Goal: Information Seeking & Learning: Learn about a topic

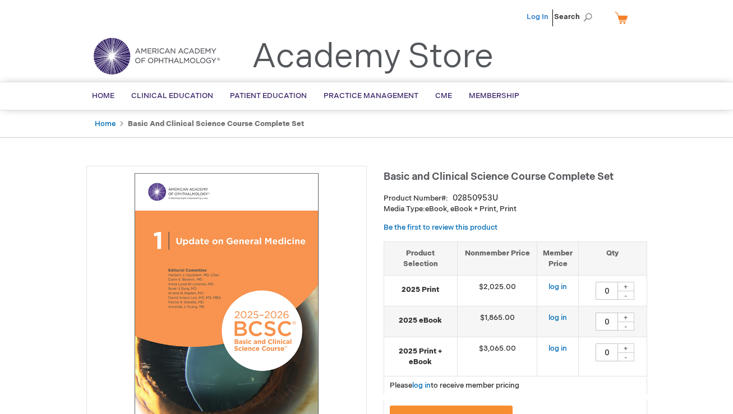
click at [547, 18] on link "Log In" at bounding box center [538, 16] width 22 height 9
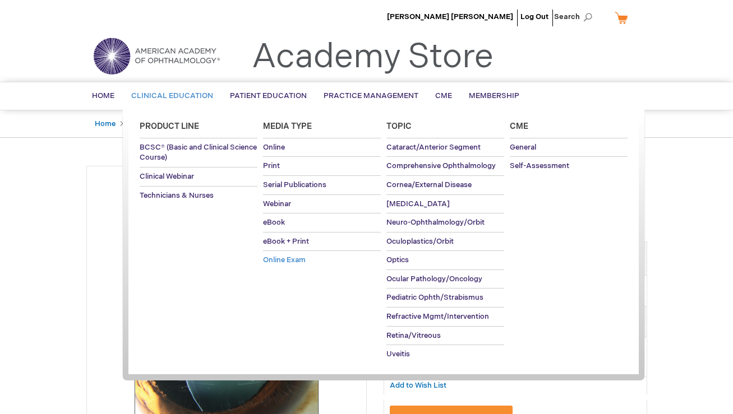
click at [296, 265] on link "Online Exam" at bounding box center [322, 260] width 118 height 19
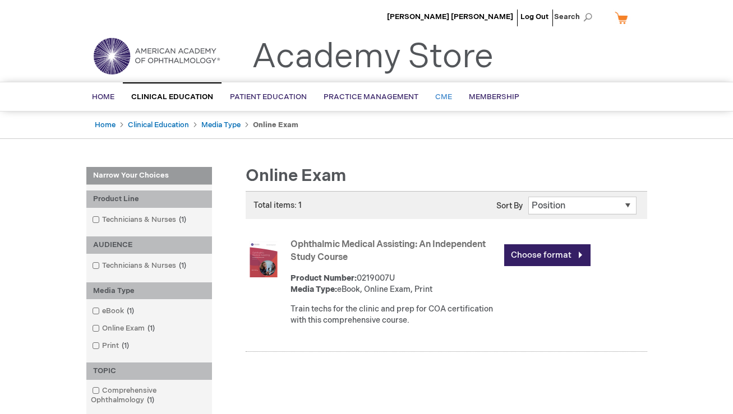
click at [430, 94] on link "CME" at bounding box center [444, 97] width 34 height 27
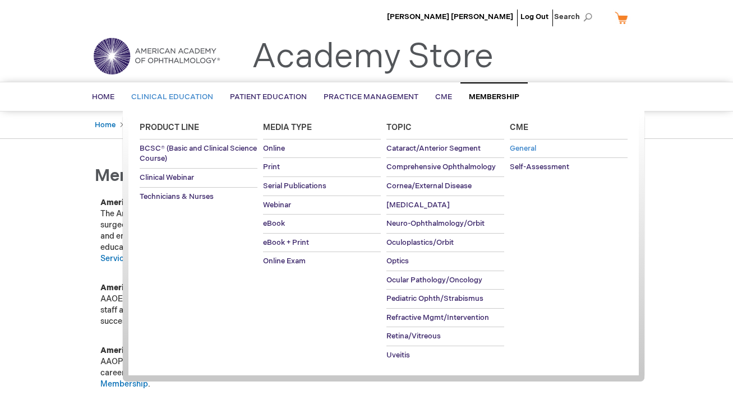
click at [526, 151] on span "General" at bounding box center [523, 148] width 26 height 9
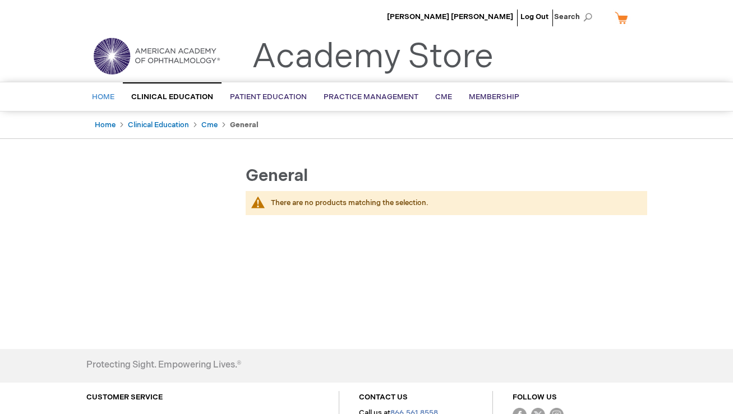
click at [114, 100] on link "Home" at bounding box center [103, 97] width 39 height 27
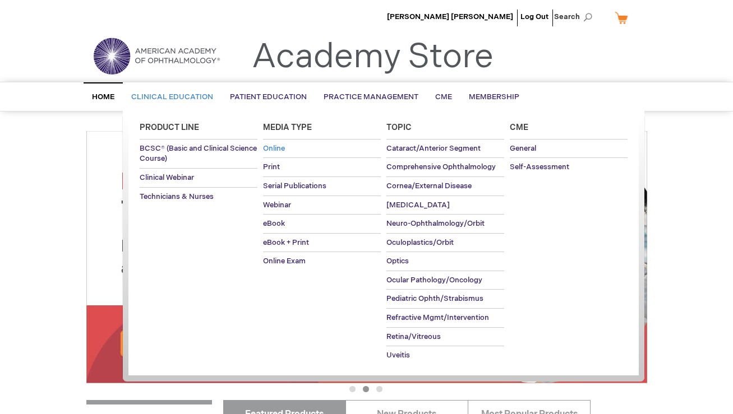
click at [283, 149] on span "Online" at bounding box center [274, 148] width 22 height 9
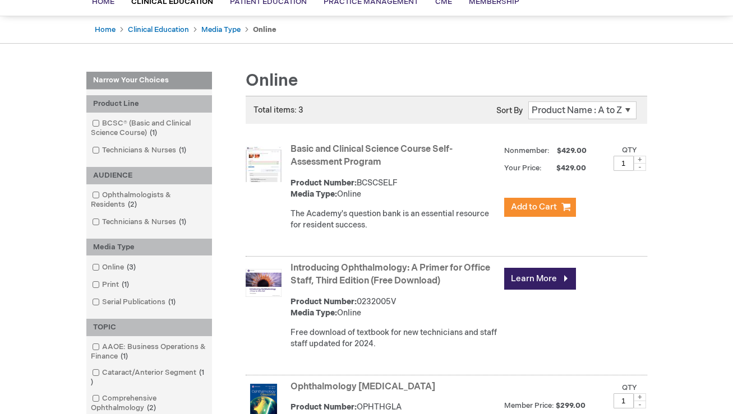
scroll to position [1, 0]
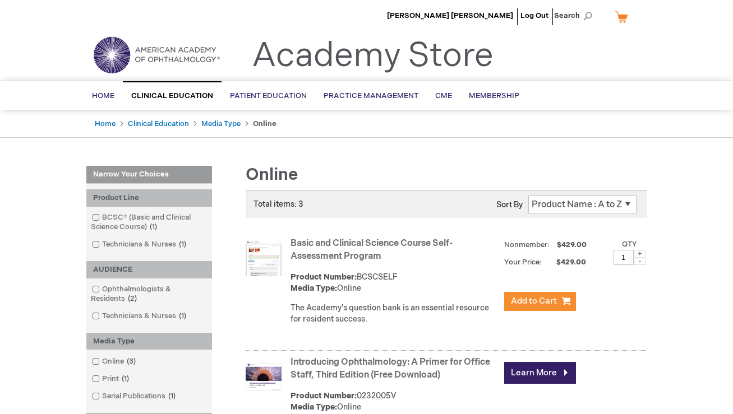
click at [554, 203] on select "Position Product Name : A to Z Product Name : Z to A Price : Low to High Price …" at bounding box center [582, 205] width 108 height 18
select select "price"
click at [528, 196] on select "Position Product Name : A to Z Product Name : Z to A Price : Low to High Price …" at bounding box center [582, 205] width 108 height 18
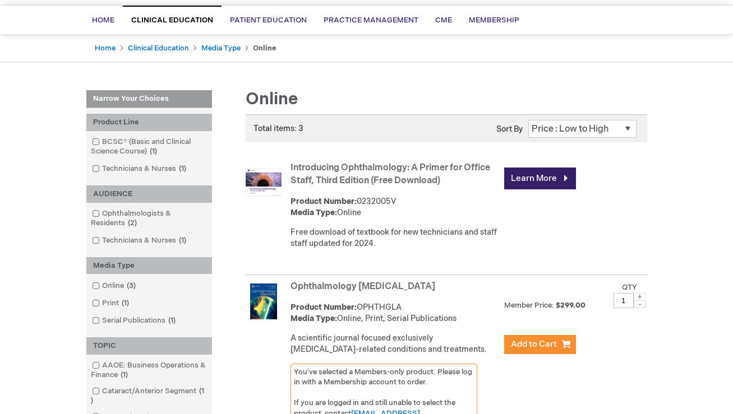
scroll to position [62, 0]
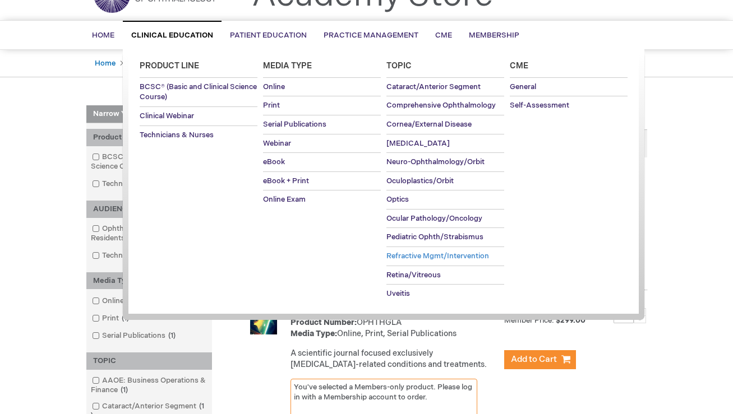
click at [452, 253] on span "Refractive Mgmt/Intervention" at bounding box center [437, 256] width 103 height 9
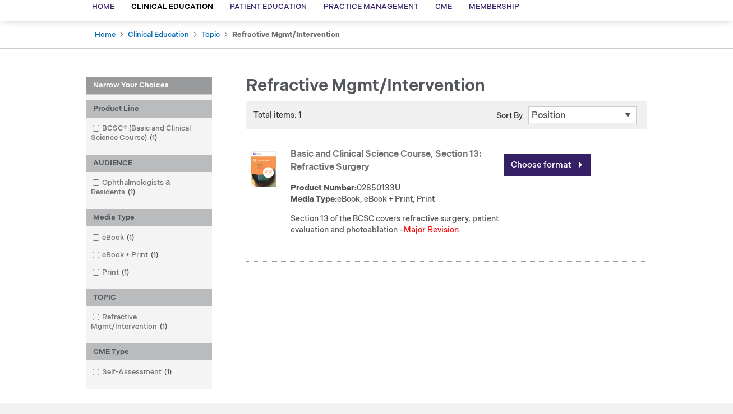
scroll to position [103, 0]
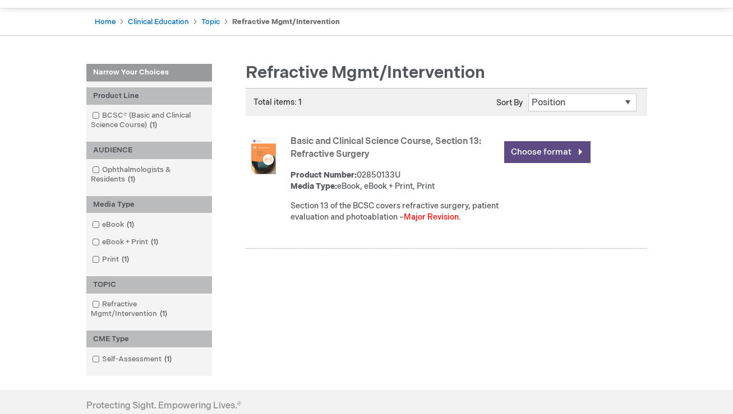
click at [530, 154] on link "Choose format" at bounding box center [547, 152] width 86 height 22
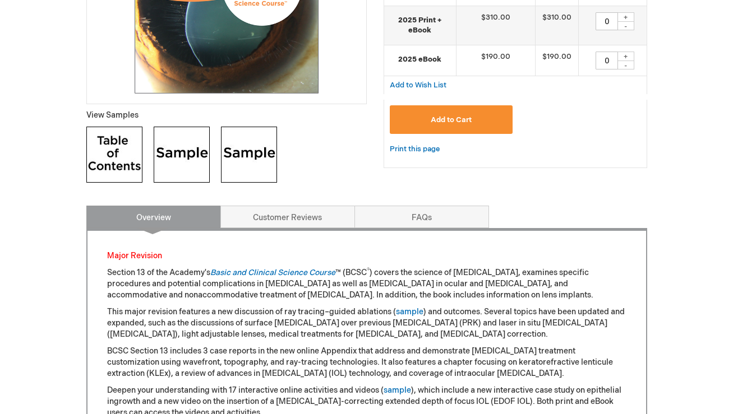
scroll to position [357, 0]
